Goal: Information Seeking & Learning: Learn about a topic

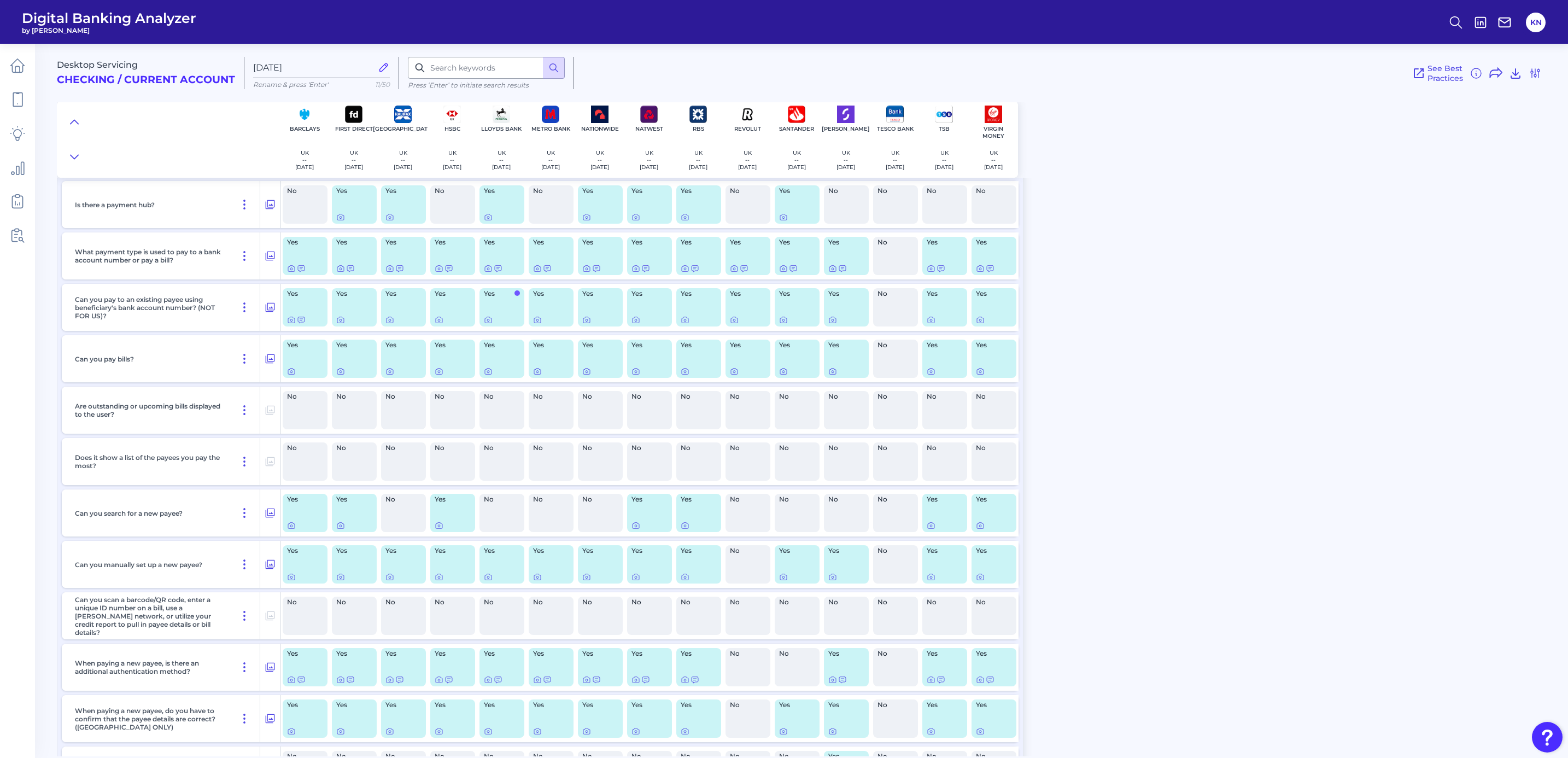
scroll to position [5140, 0]
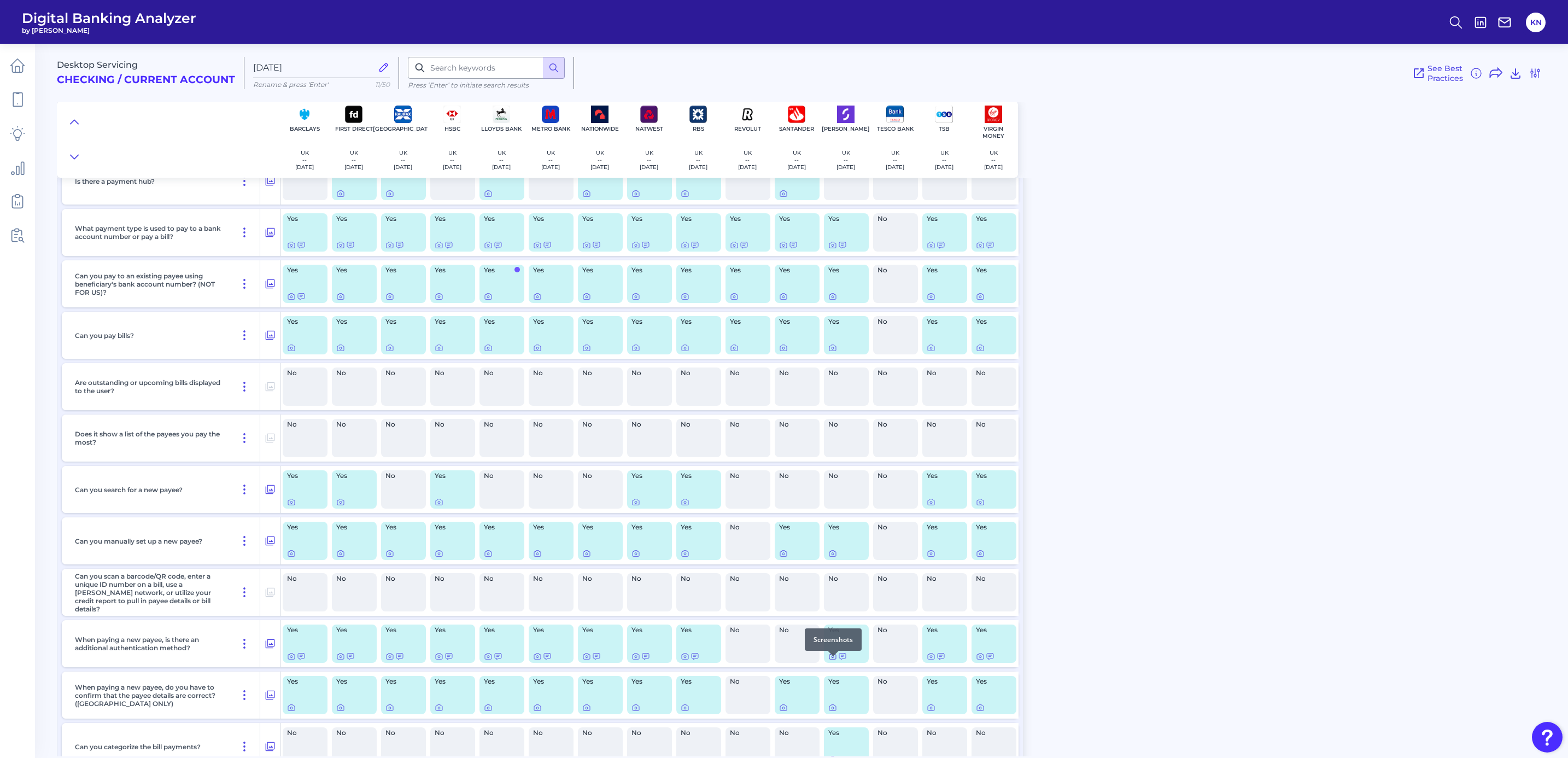
click at [828, 660] on icon at bounding box center [832, 656] width 9 height 9
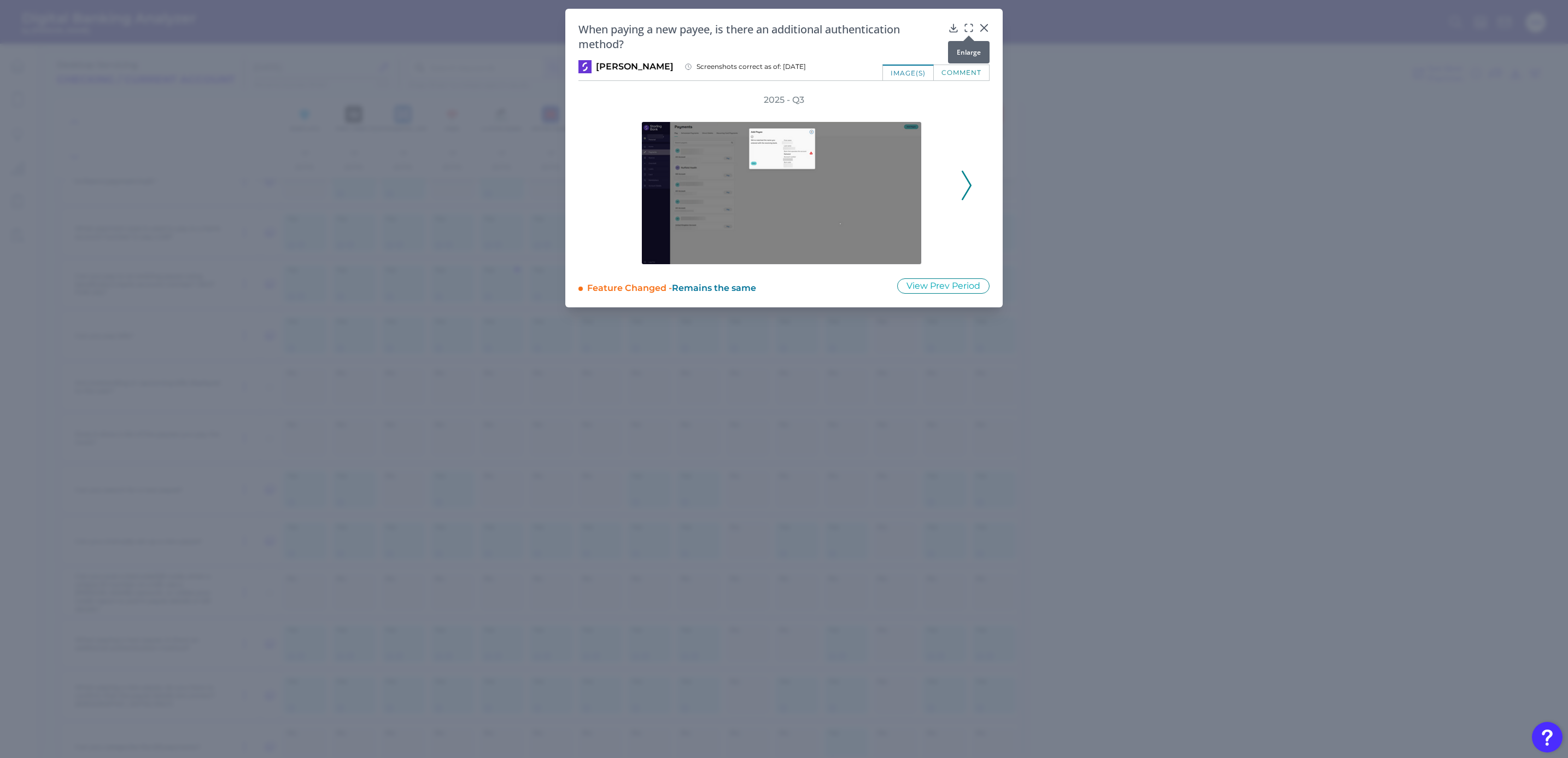
click at [966, 28] on icon at bounding box center [968, 27] width 11 height 11
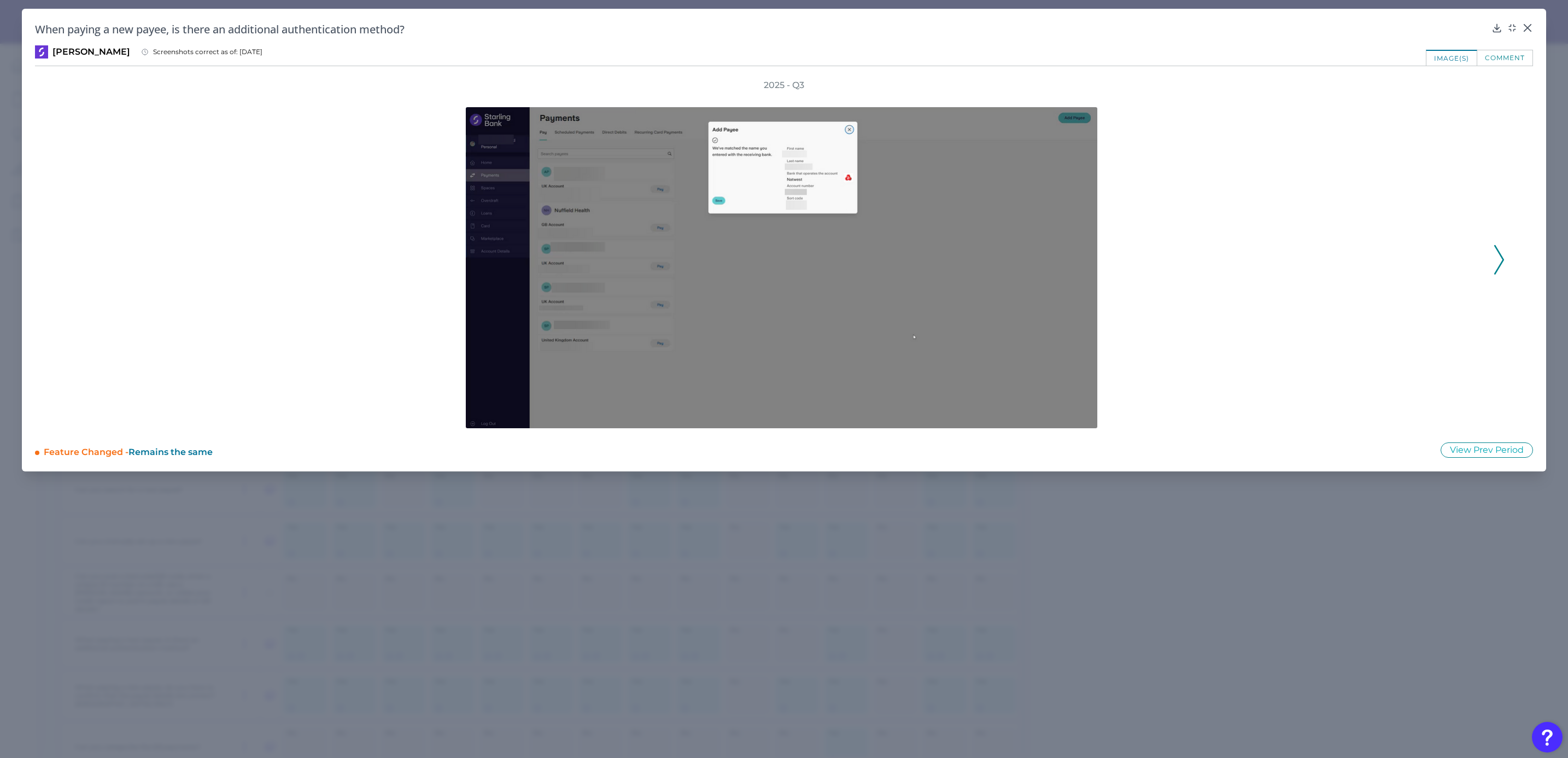
click at [1494, 265] on icon at bounding box center [1499, 260] width 10 height 30
click at [69, 268] on polyline at bounding box center [68, 260] width 8 height 28
click at [71, 268] on icon at bounding box center [69, 260] width 10 height 30
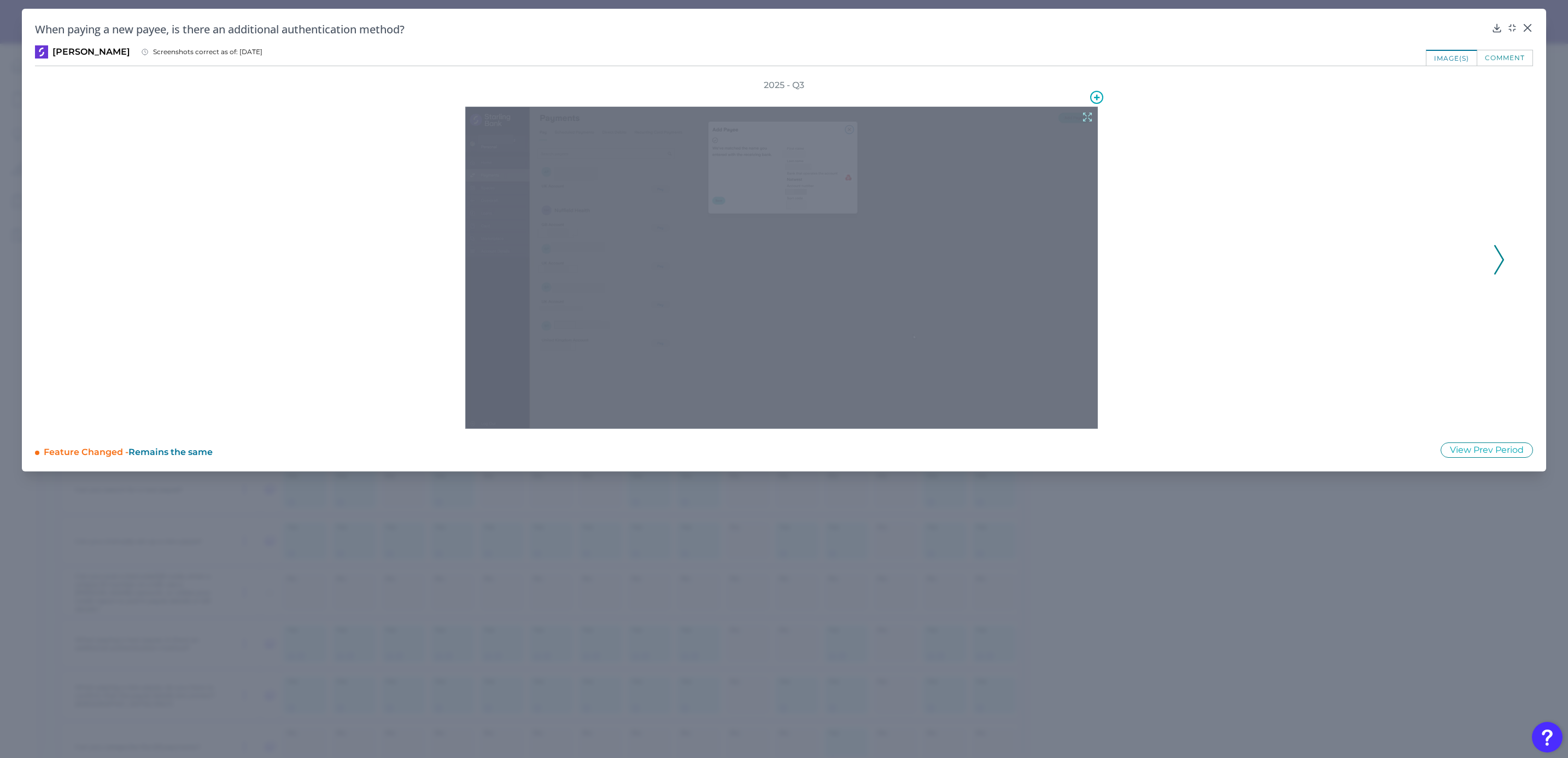
click at [879, 353] on div at bounding box center [781, 267] width 632 height 322
click at [1085, 108] on div at bounding box center [781, 267] width 632 height 322
click at [1083, 116] on icon at bounding box center [1087, 116] width 12 height 12
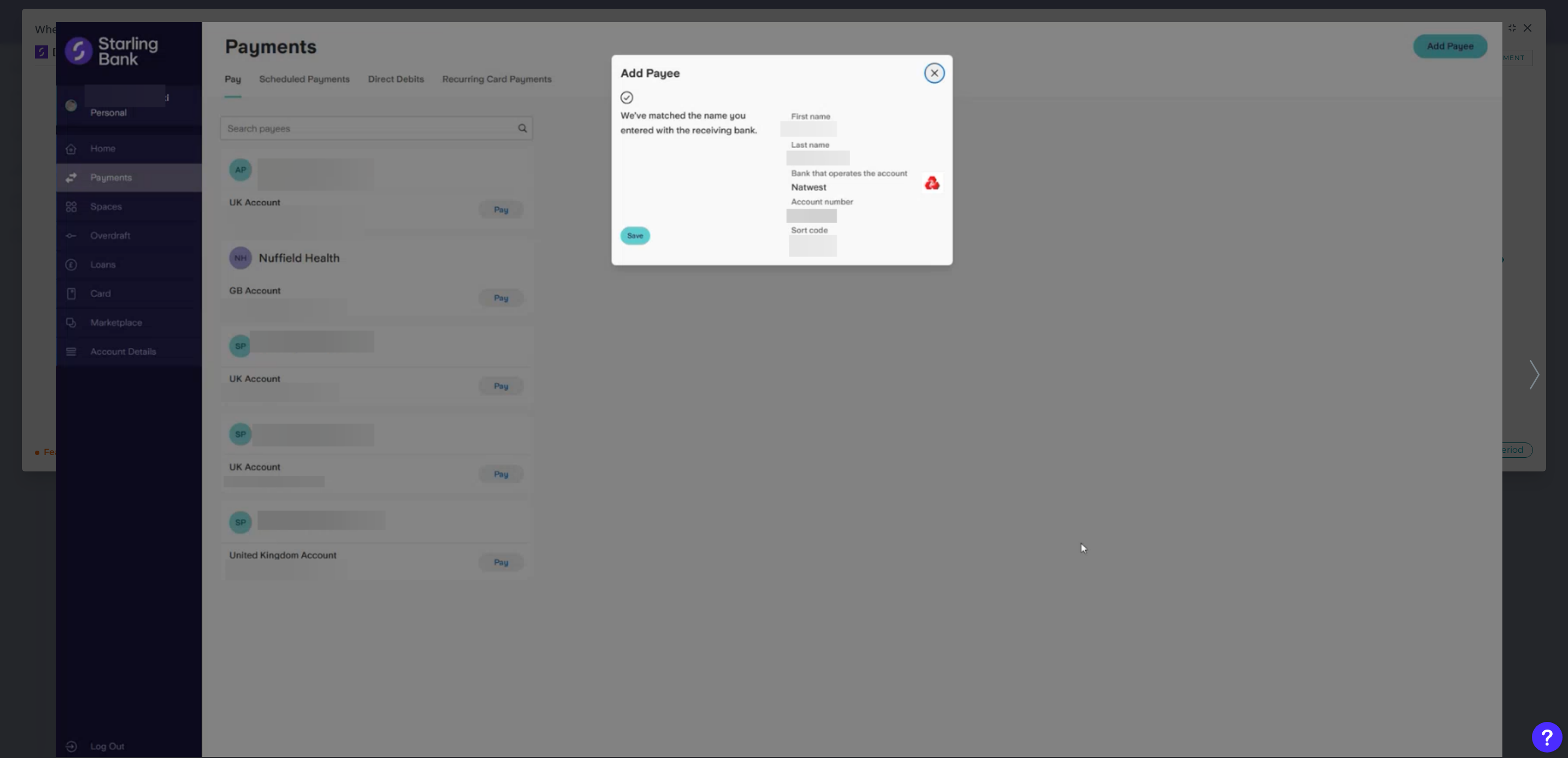
click at [1532, 375] on icon at bounding box center [1535, 374] width 10 height 30
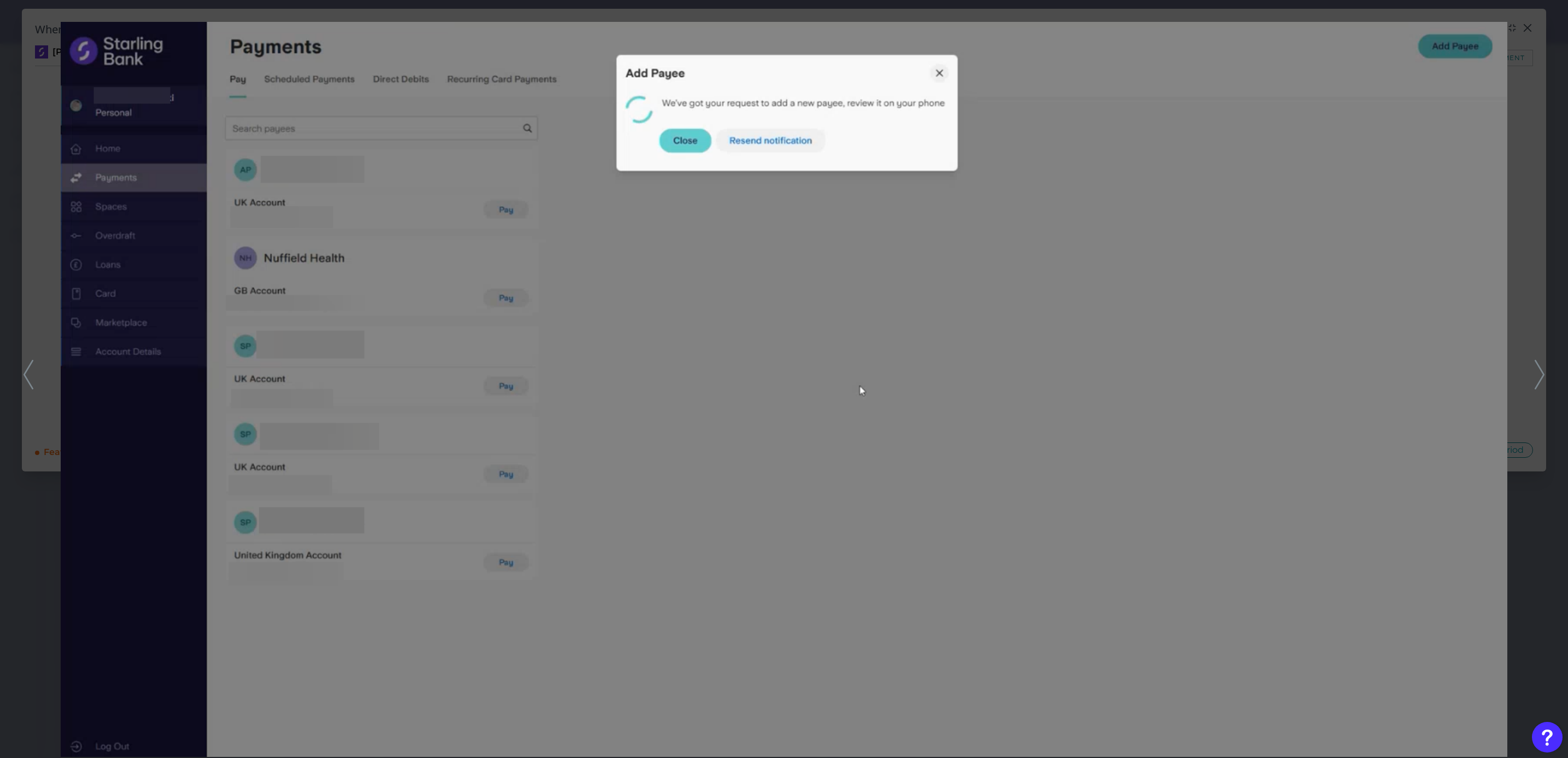
click at [1535, 378] on icon at bounding box center [1540, 374] width 10 height 30
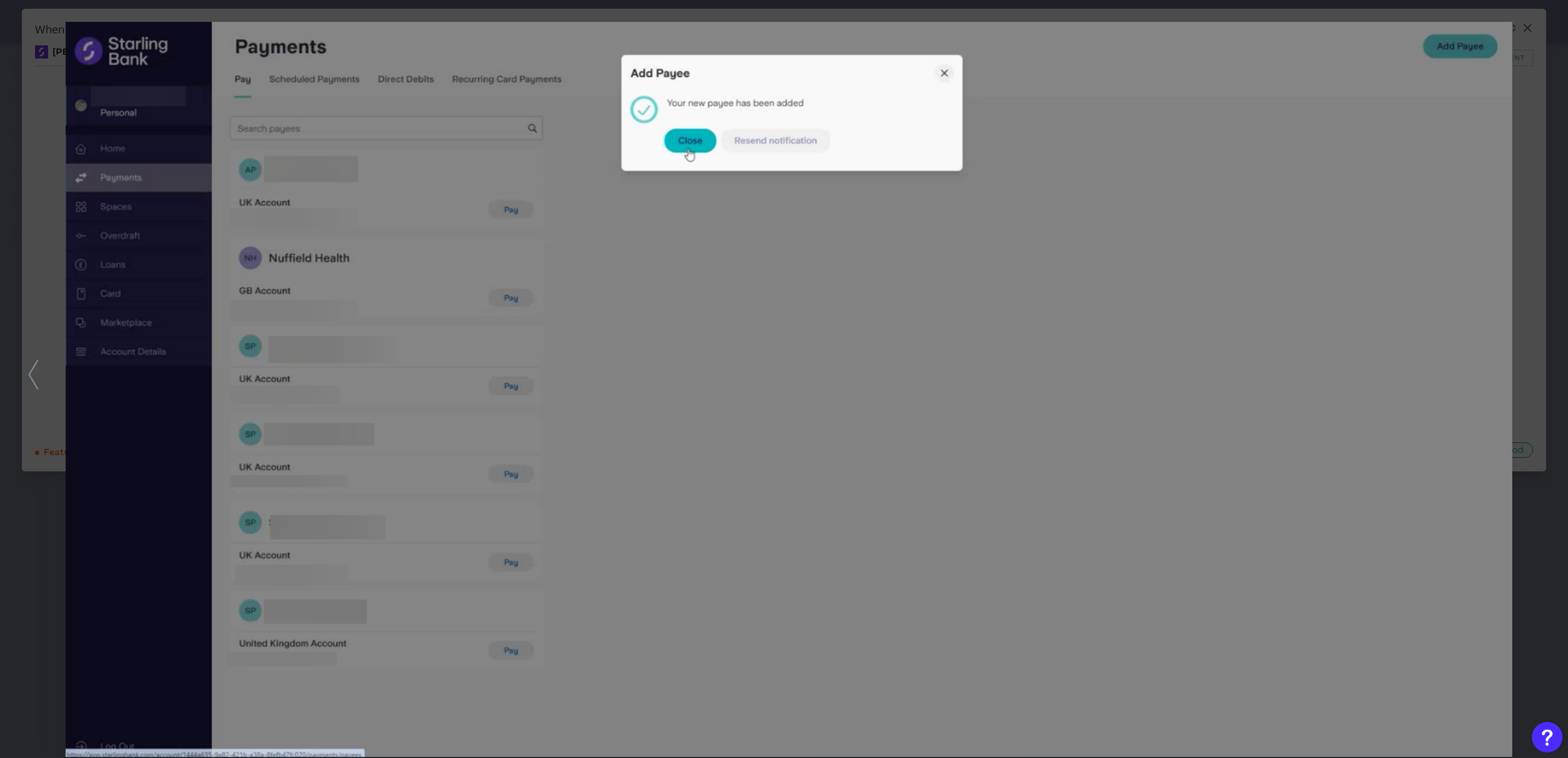
click at [30, 370] on div at bounding box center [784, 379] width 1568 height 758
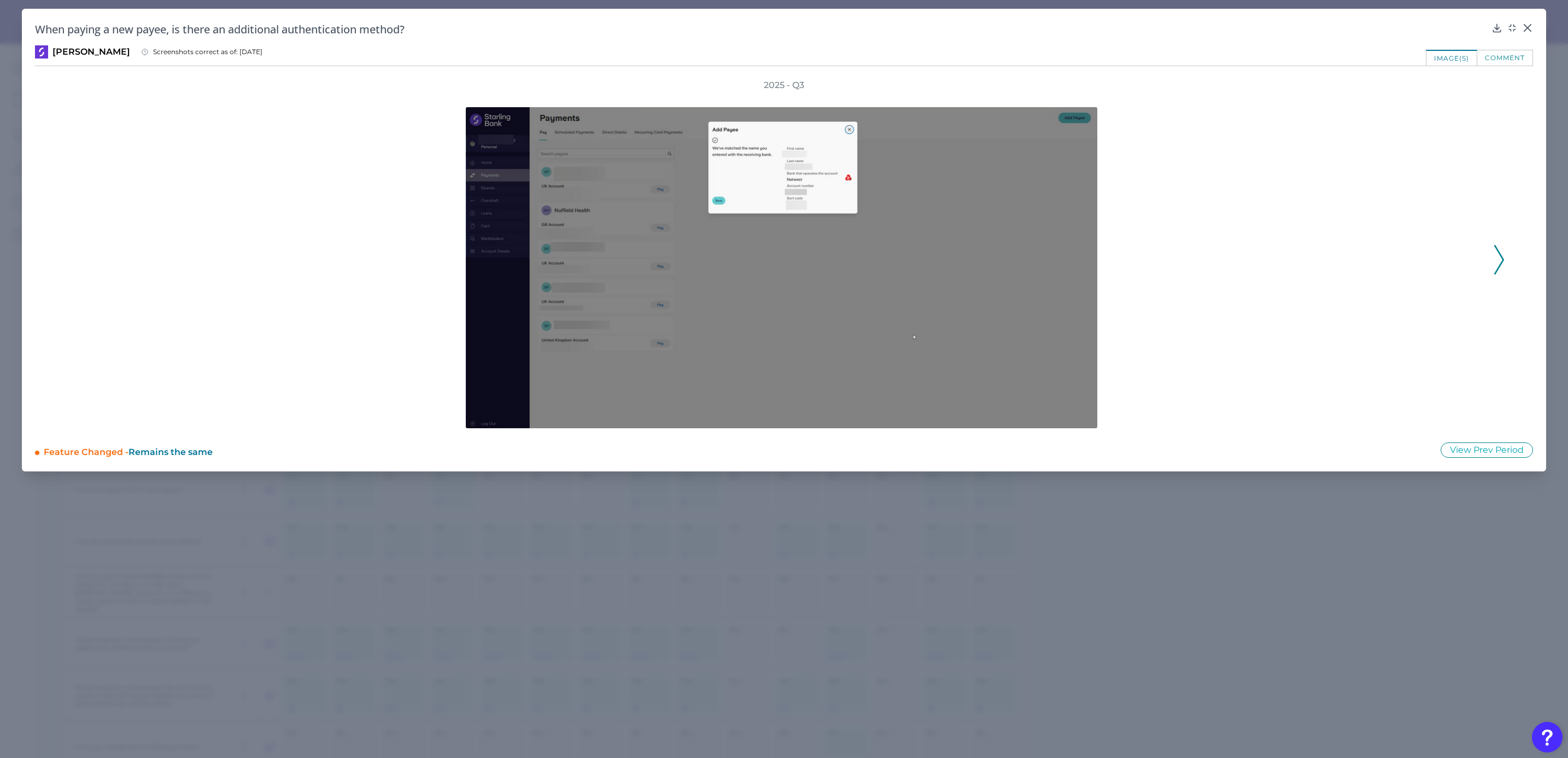
click at [1501, 257] on polyline at bounding box center [1498, 260] width 8 height 28
click at [1501, 257] on div "2025 - Q3" at bounding box center [784, 254] width 1441 height 349
click at [71, 268] on icon at bounding box center [69, 260] width 10 height 30
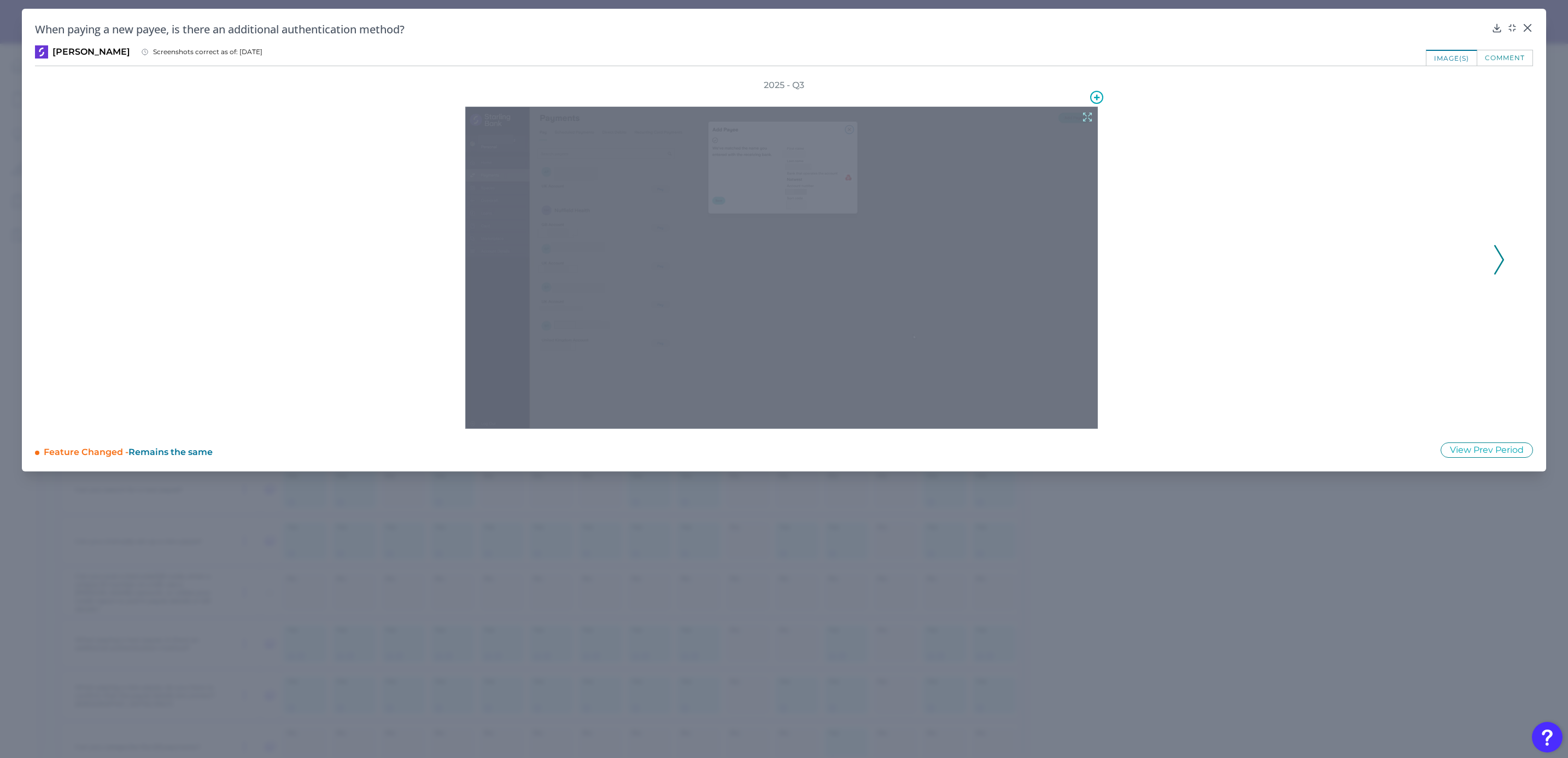
click at [1087, 115] on icon at bounding box center [1087, 116] width 12 height 12
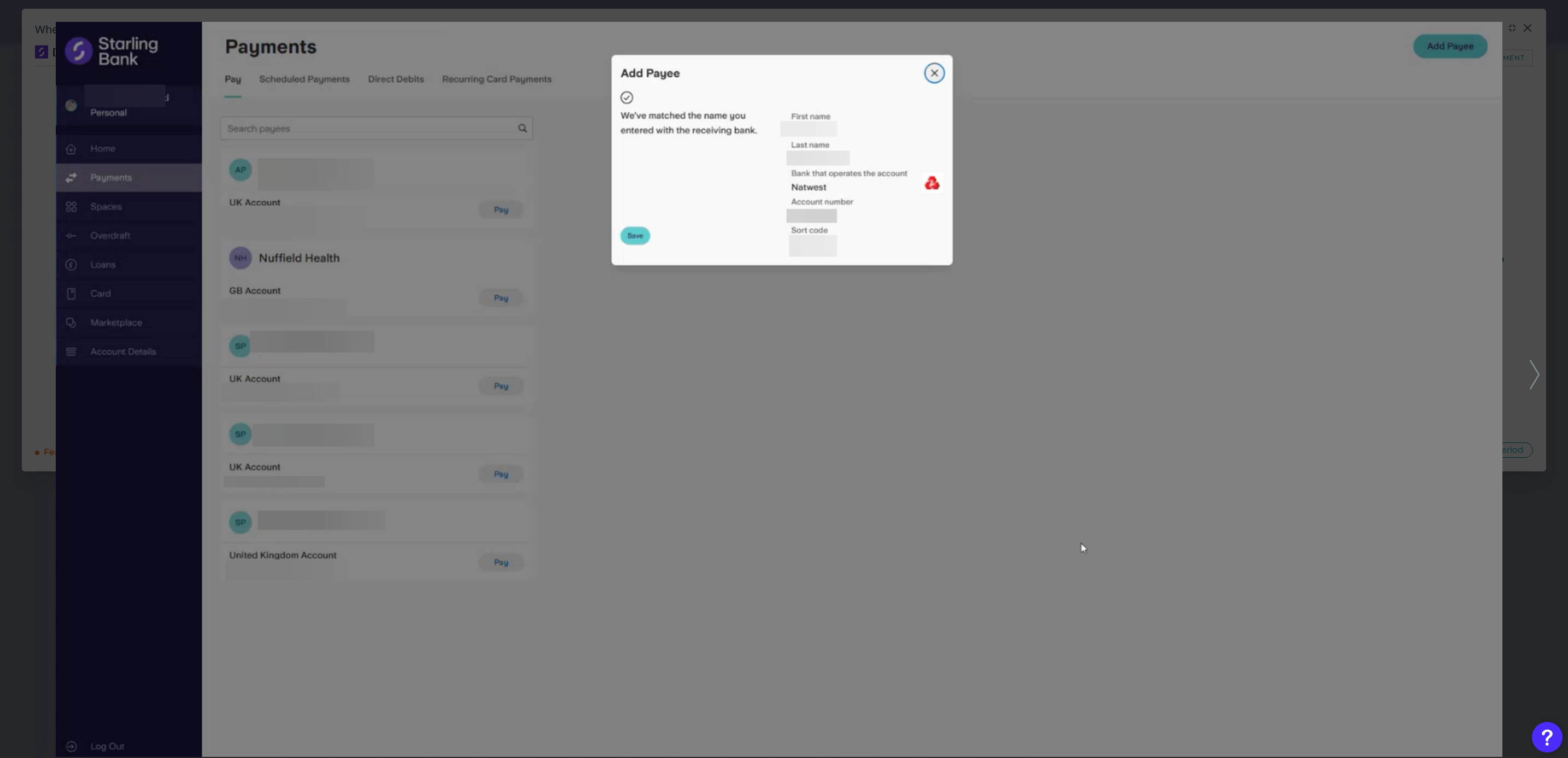
click at [1533, 376] on icon at bounding box center [1535, 374] width 10 height 30
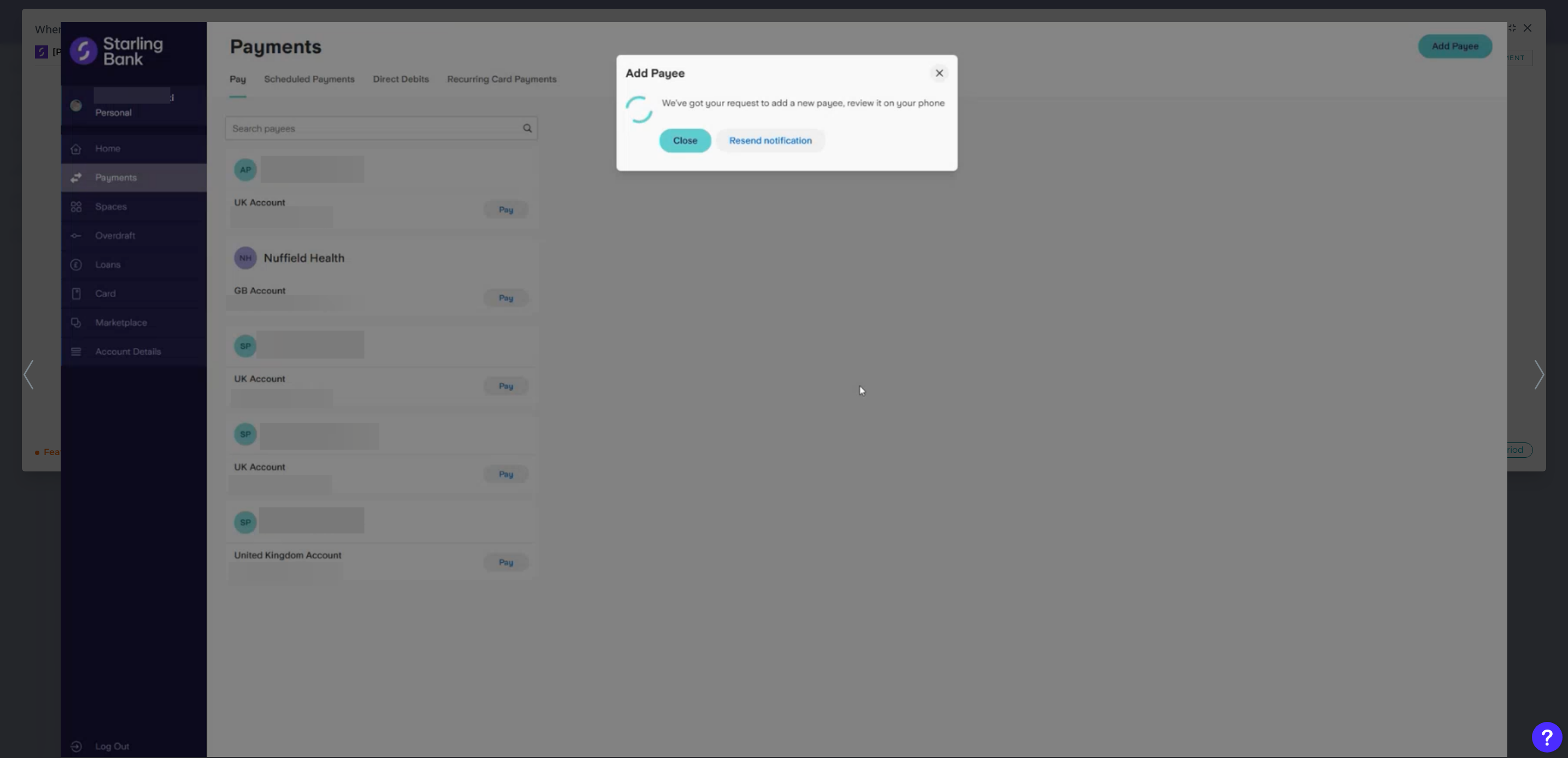
click at [31, 371] on icon at bounding box center [29, 374] width 10 height 30
